Goal: Task Accomplishment & Management: Complete application form

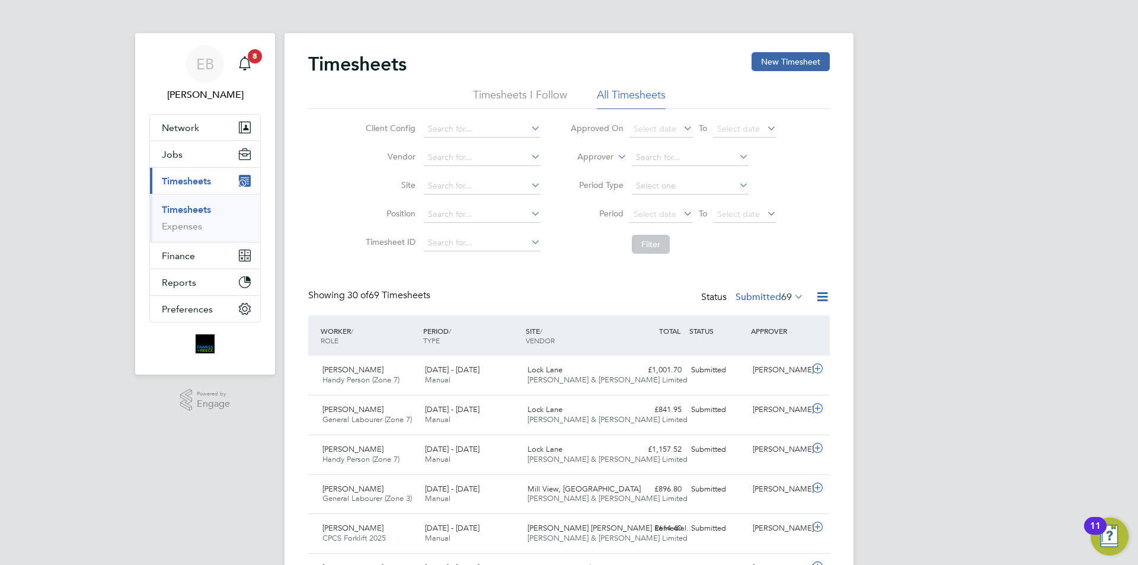
click at [199, 204] on link "Timesheets" at bounding box center [186, 209] width 49 height 11
click at [218, 212] on li "Timesheets" at bounding box center [206, 212] width 89 height 17
click at [211, 211] on link "Timesheets" at bounding box center [186, 209] width 49 height 11
click at [207, 211] on link "Timesheets" at bounding box center [186, 209] width 49 height 11
click at [783, 73] on div "Timesheets New Timesheet" at bounding box center [568, 70] width 521 height 36
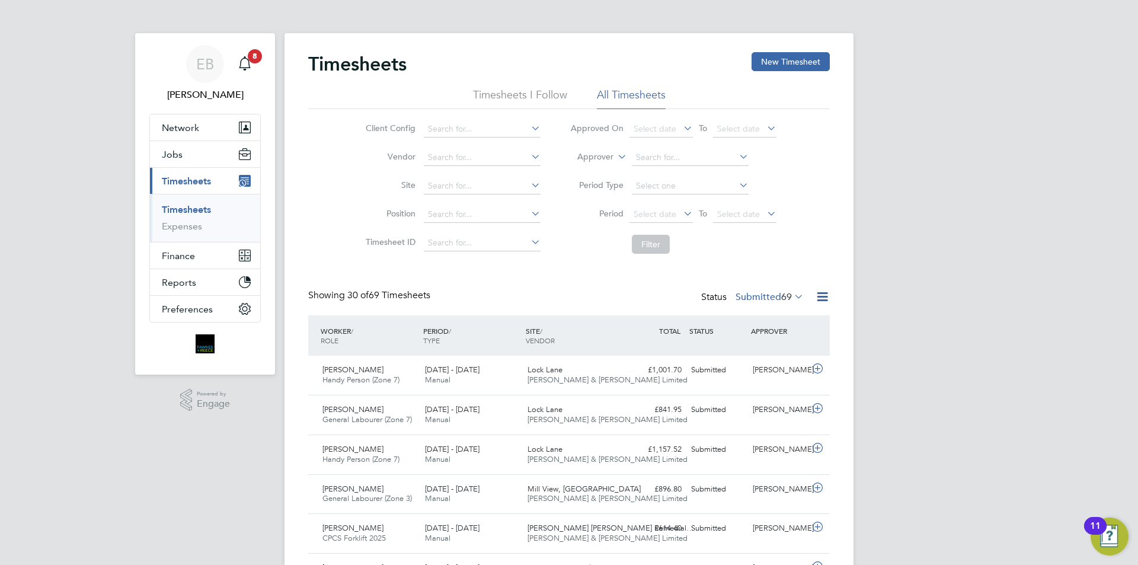
click at [214, 212] on li "Timesheets" at bounding box center [206, 212] width 89 height 17
click at [194, 210] on link "Timesheets" at bounding box center [186, 209] width 49 height 11
click at [797, 55] on button "New Timesheet" at bounding box center [790, 61] width 78 height 19
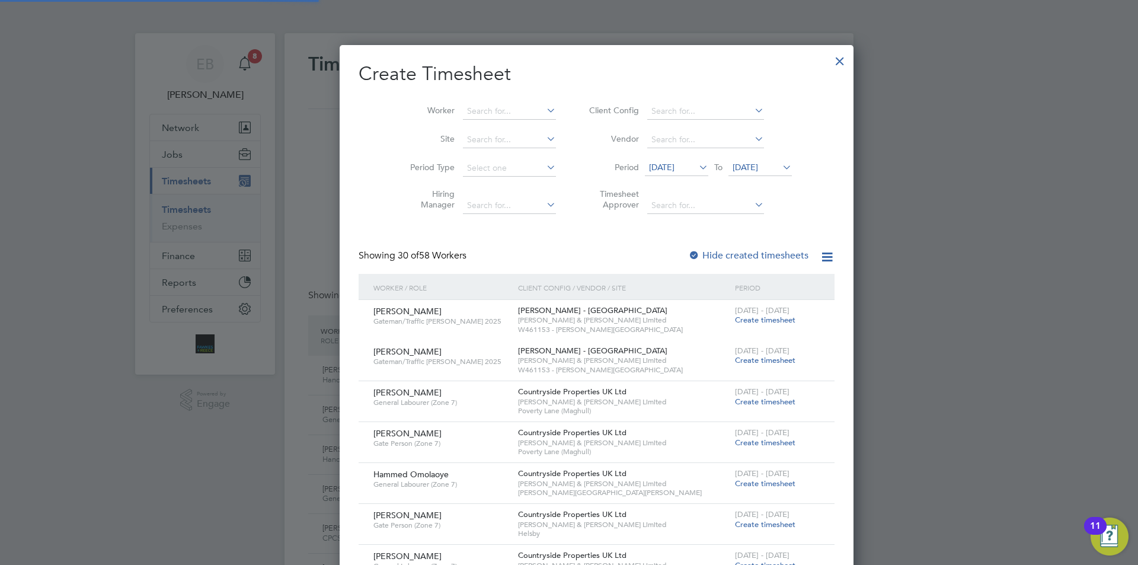
scroll to position [1784, 459]
click at [659, 164] on span "[DATE]" at bounding box center [661, 167] width 25 height 11
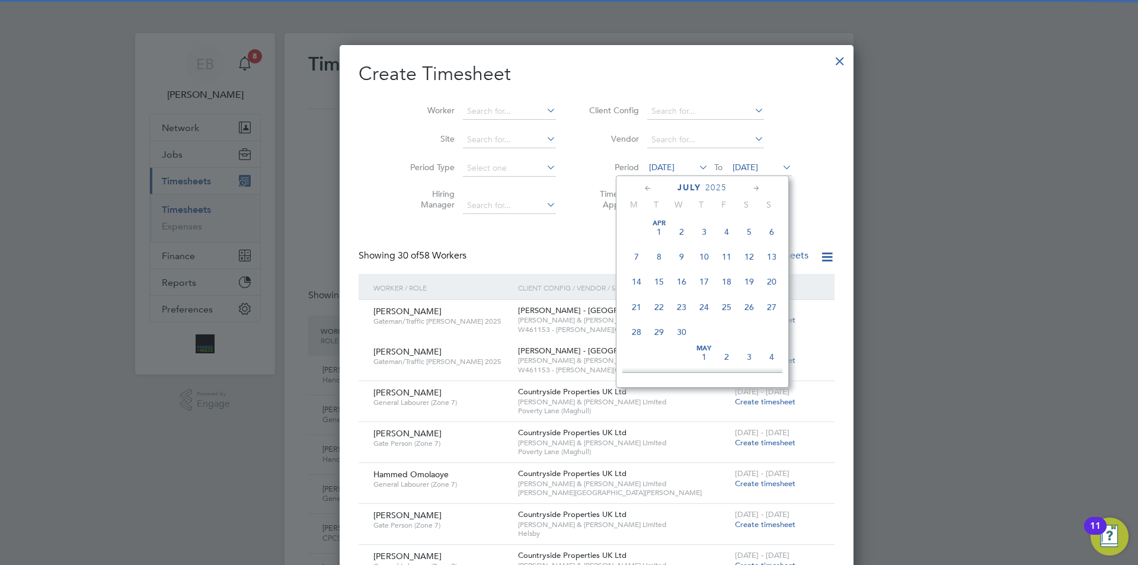
scroll to position [462, 0]
click at [641, 331] on span "4" at bounding box center [636, 320] width 23 height 23
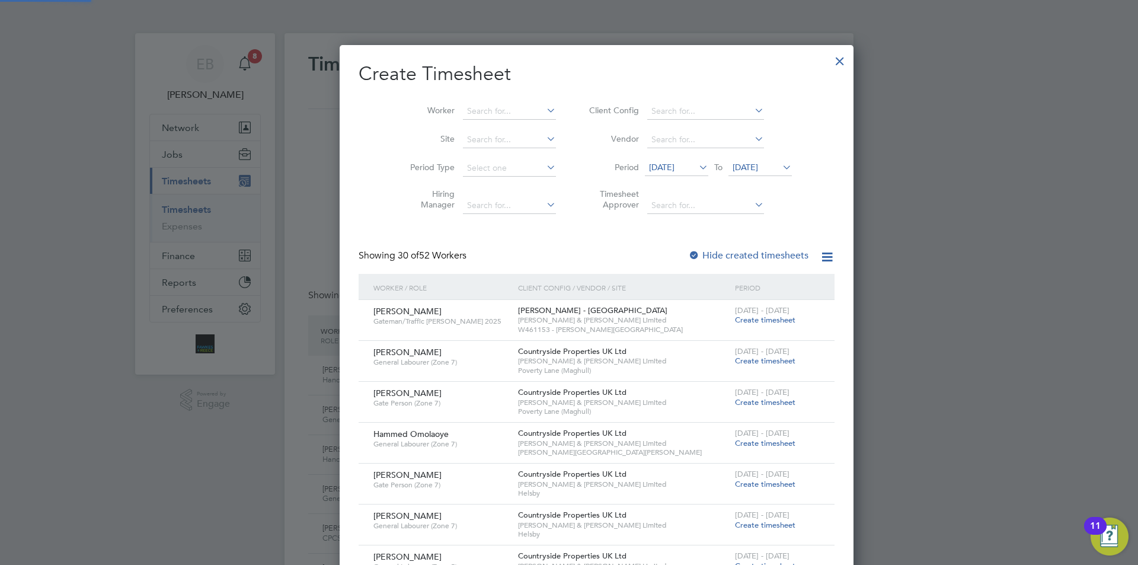
scroll to position [1542, 459]
click at [732, 167] on span "[DATE]" at bounding box center [744, 167] width 25 height 11
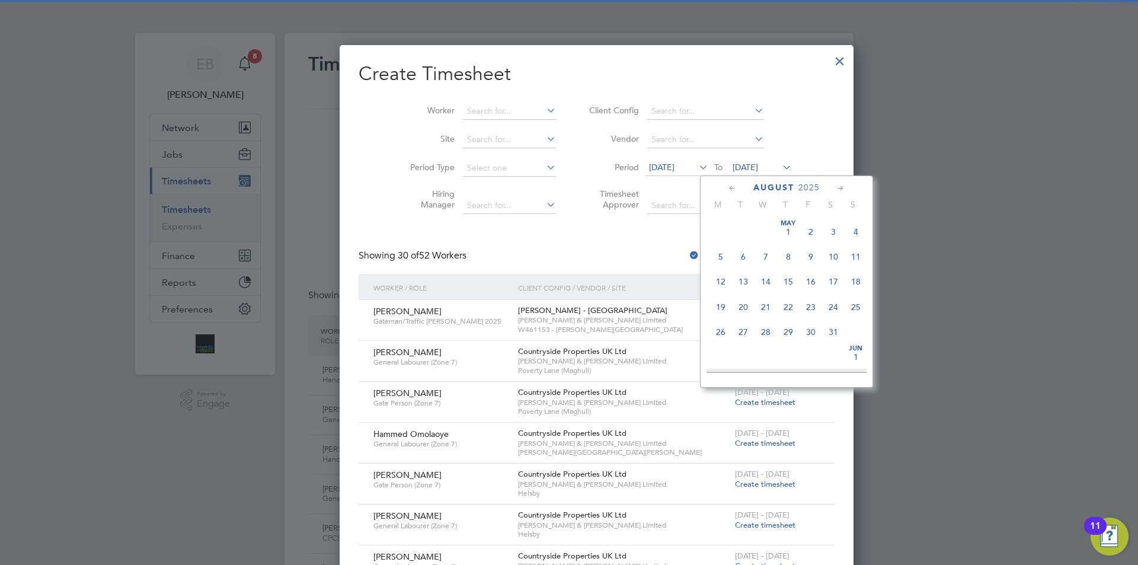
scroll to position [385, 0]
click at [849, 279] on span "10" at bounding box center [855, 272] width 23 height 23
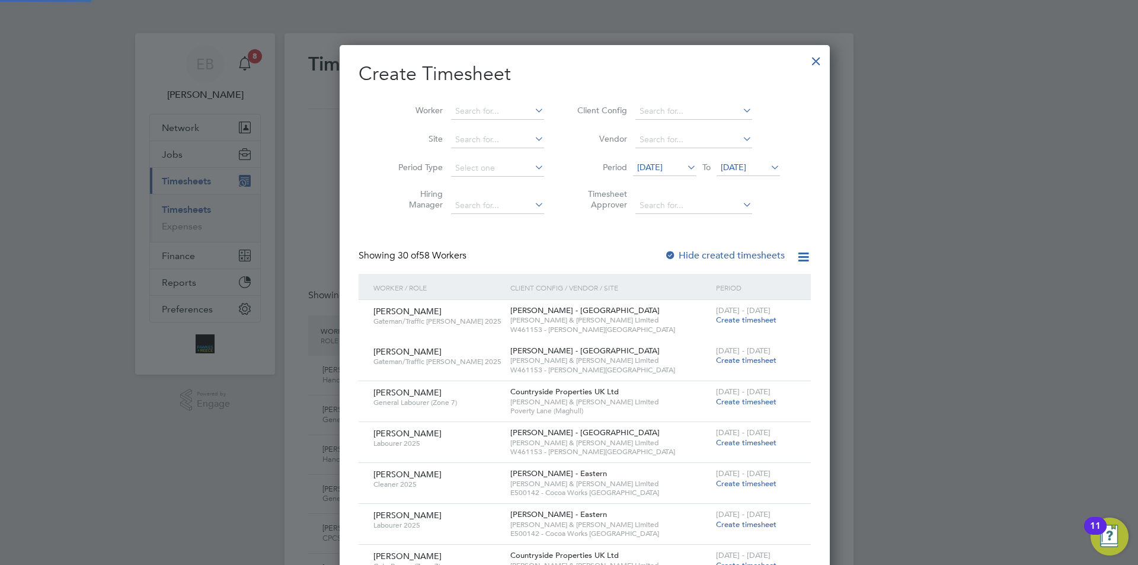
scroll to position [1583, 459]
click at [451, 110] on input at bounding box center [497, 111] width 93 height 17
type input "E"
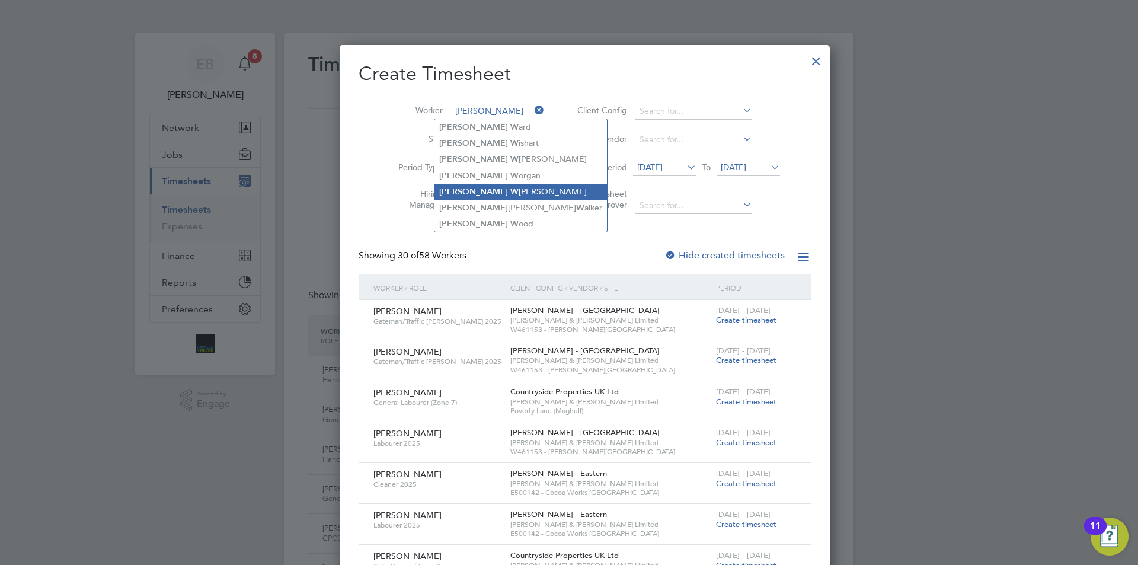
click at [493, 184] on li "[PERSON_NAME]" at bounding box center [520, 192] width 172 height 16
type input "[PERSON_NAME]"
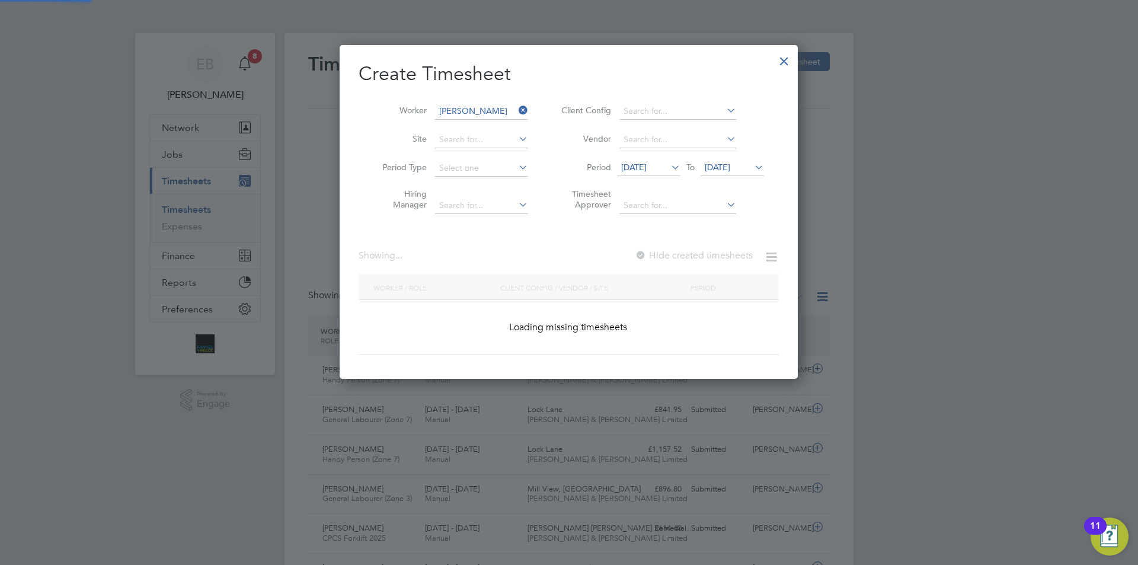
scroll to position [319, 459]
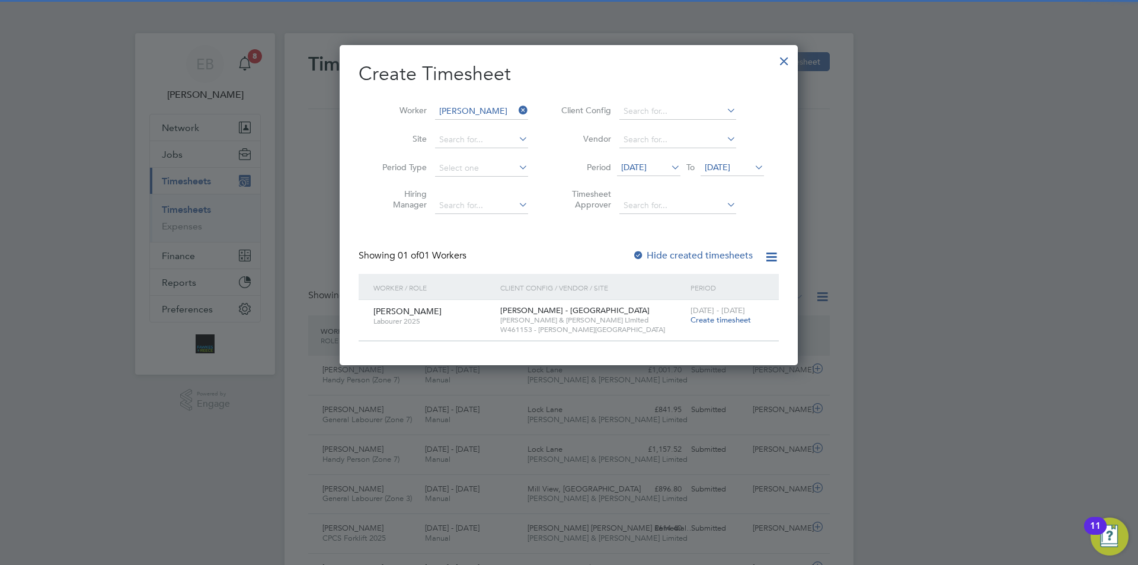
click at [686, 253] on label "Hide created timesheets" at bounding box center [692, 255] width 120 height 12
click at [717, 251] on label "Hide created timesheets" at bounding box center [692, 255] width 120 height 12
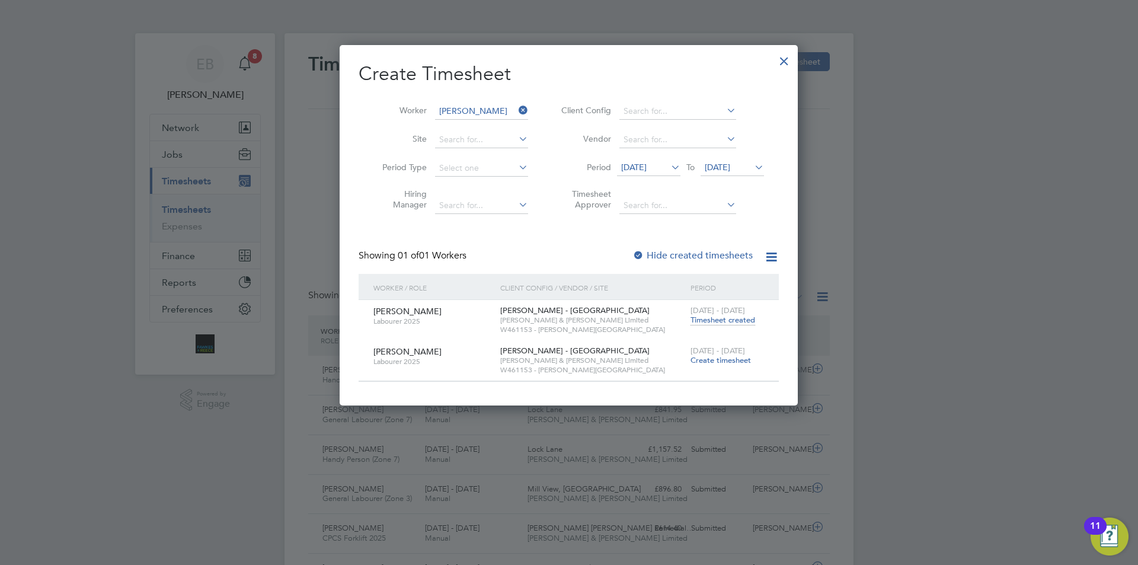
scroll to position [6, 6]
click at [721, 318] on span "Timesheet created" at bounding box center [722, 320] width 65 height 11
